Goal: Information Seeking & Learning: Learn about a topic

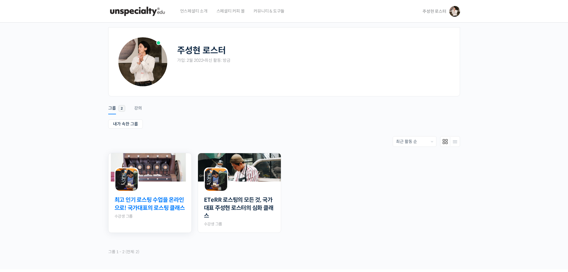
click at [138, 211] on link "최고 인기 로스팅 수업을 온라인으로! 국가대표의 로스팅 클래스" at bounding box center [150, 204] width 71 height 16
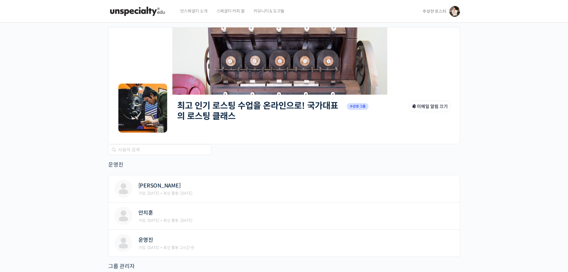
click at [221, 118] on link "최고 인기 로스팅 수업을 온라인으로! 국가대표의 로스팅 클래스" at bounding box center [257, 110] width 161 height 21
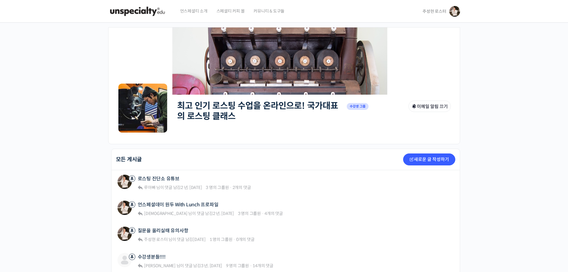
click at [430, 11] on span "주성현 로스터" at bounding box center [435, 11] width 24 height 5
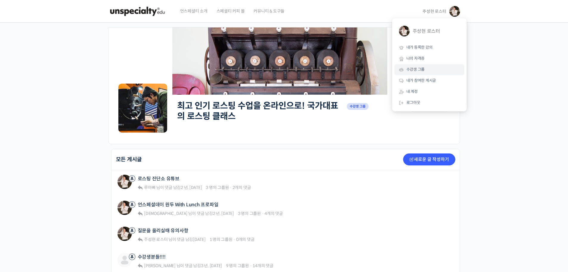
click at [424, 68] on span "수강생 그룹" at bounding box center [416, 69] width 18 height 5
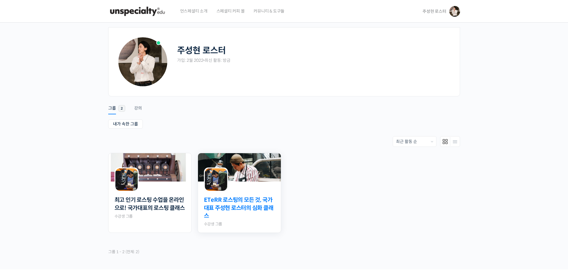
click at [249, 205] on link "ETeRR 로스팅의 모든 것, 국가대표 주성현 로스터의 심화 클래스" at bounding box center [239, 208] width 71 height 24
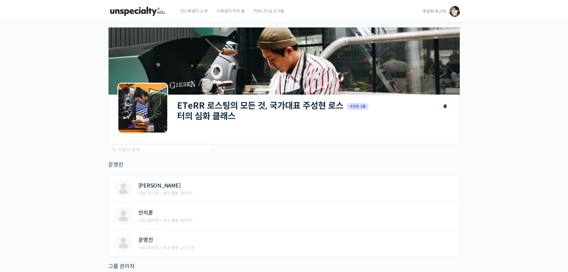
click at [230, 115] on h2 "ETeRR 로스팅의 모든 것, 국가대표 주성현 로스터의 심화 클래스" at bounding box center [260, 111] width 167 height 21
click at [230, 115] on link "ETeRR 로스팅의 모든 것, 국가대표 주성현 로스터의 심화 클래스" at bounding box center [260, 110] width 166 height 21
